Goal: Task Accomplishment & Management: Manage account settings

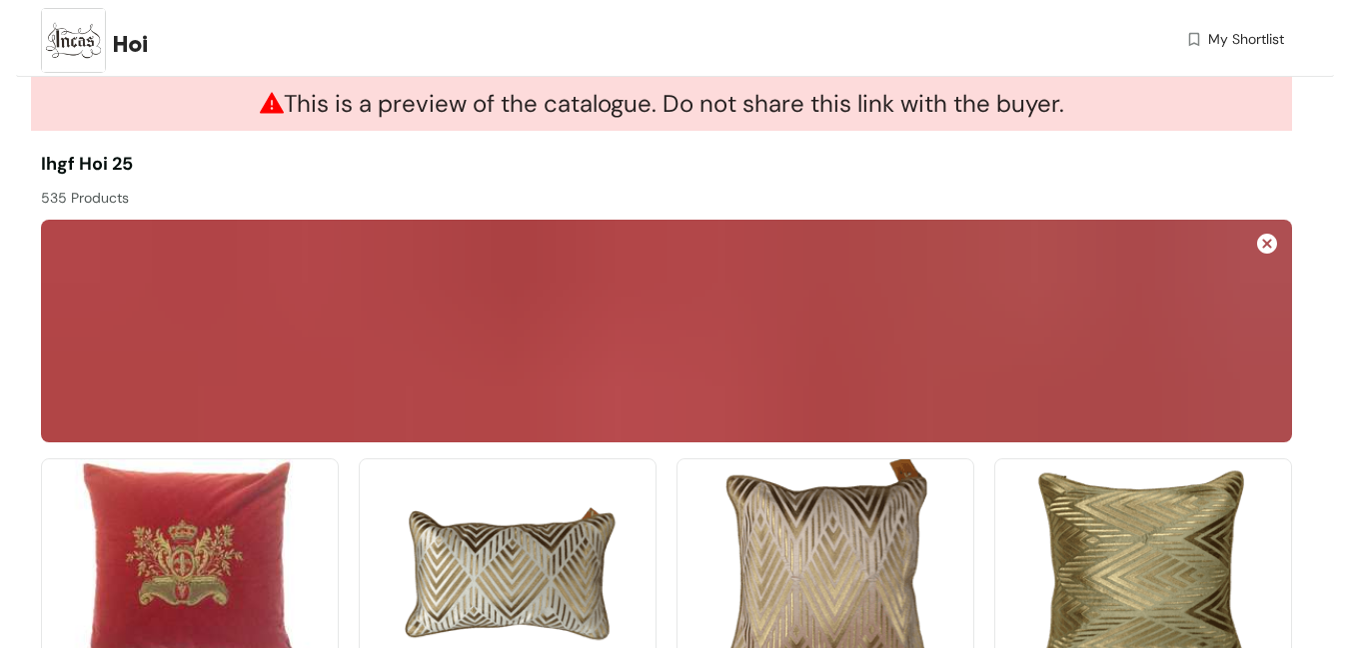
click at [1250, 38] on span "My Shortlist" at bounding box center [1246, 39] width 76 height 21
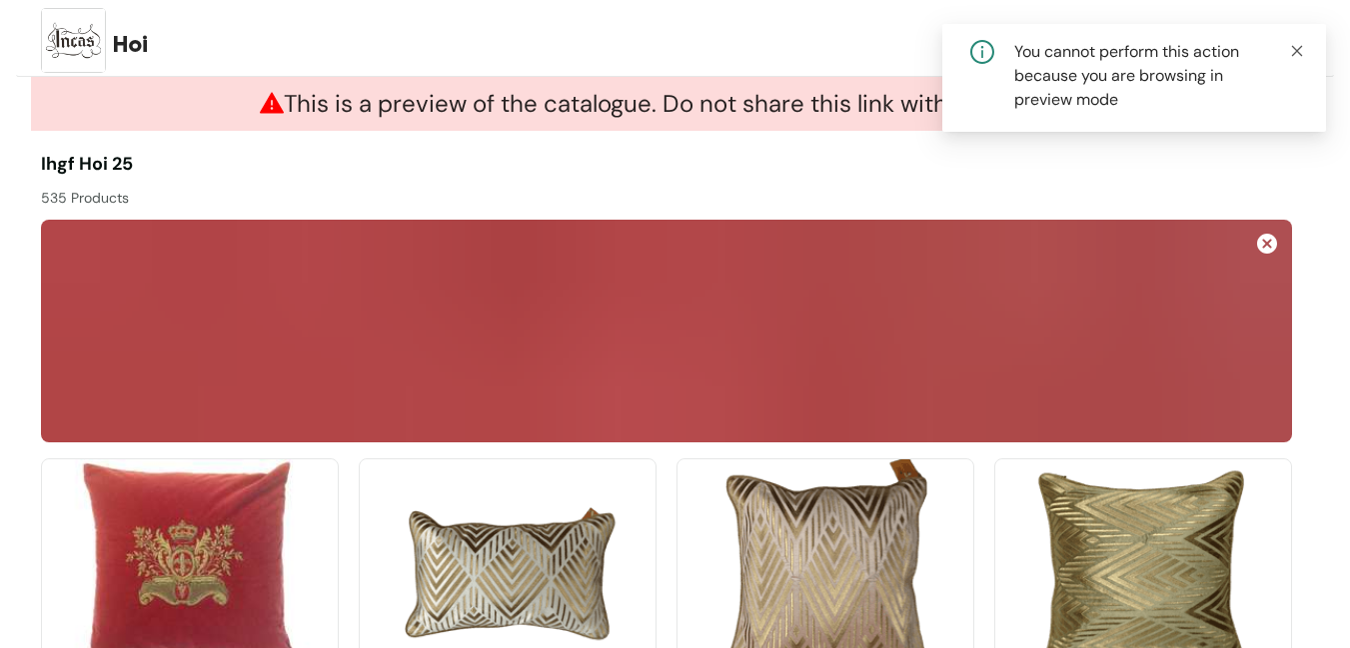
click at [1297, 51] on icon "close" at bounding box center [1297, 50] width 11 height 11
